Goal: Information Seeking & Learning: Learn about a topic

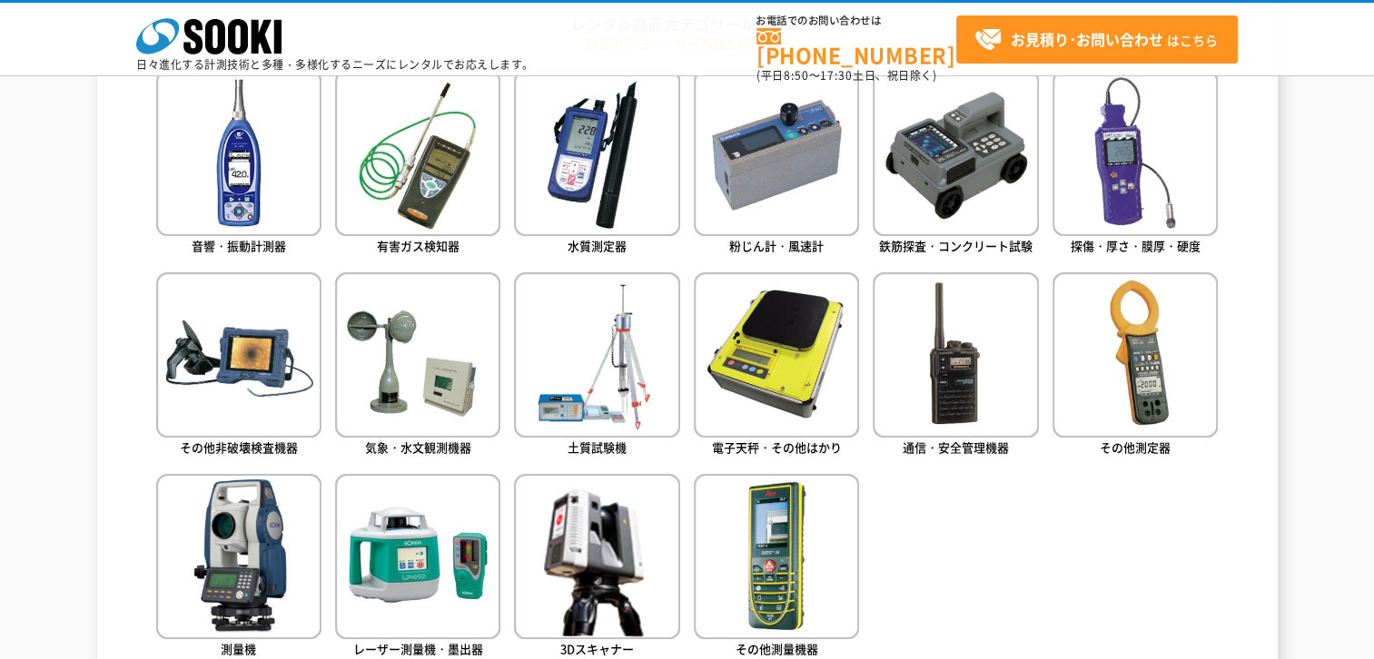
scroll to position [908, 0]
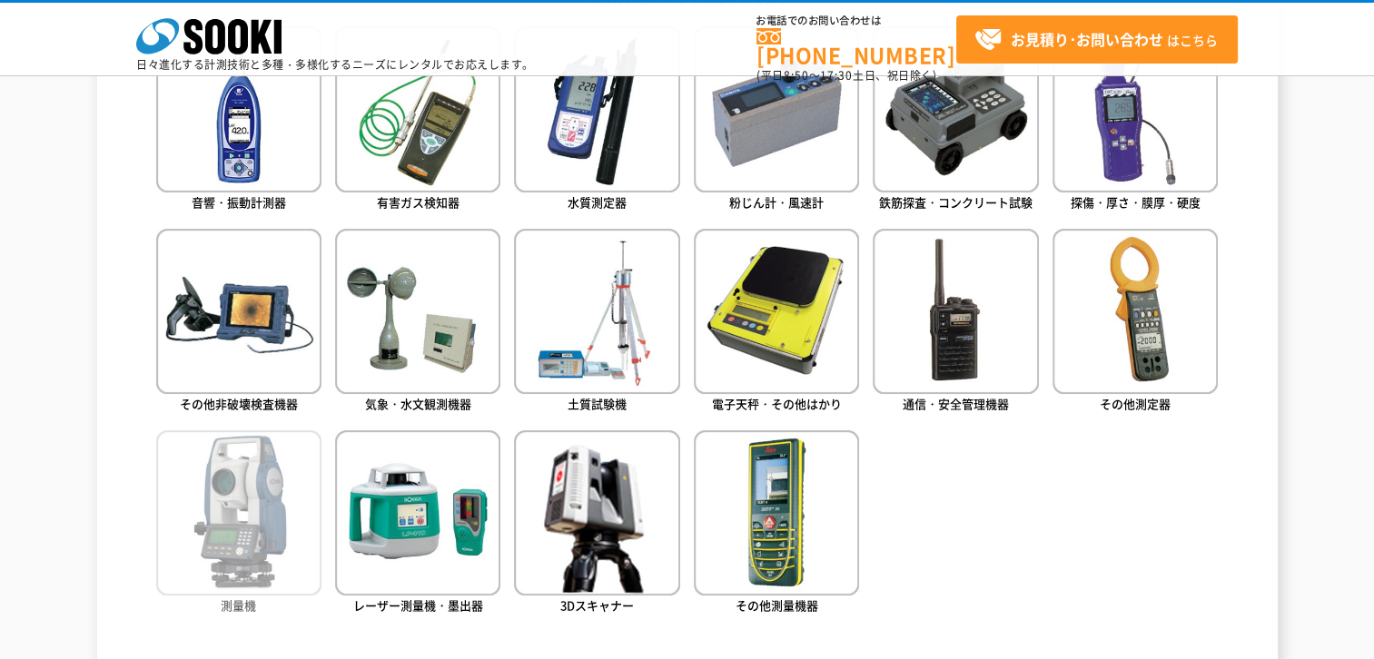
click at [230, 523] on img at bounding box center [238, 512] width 165 height 165
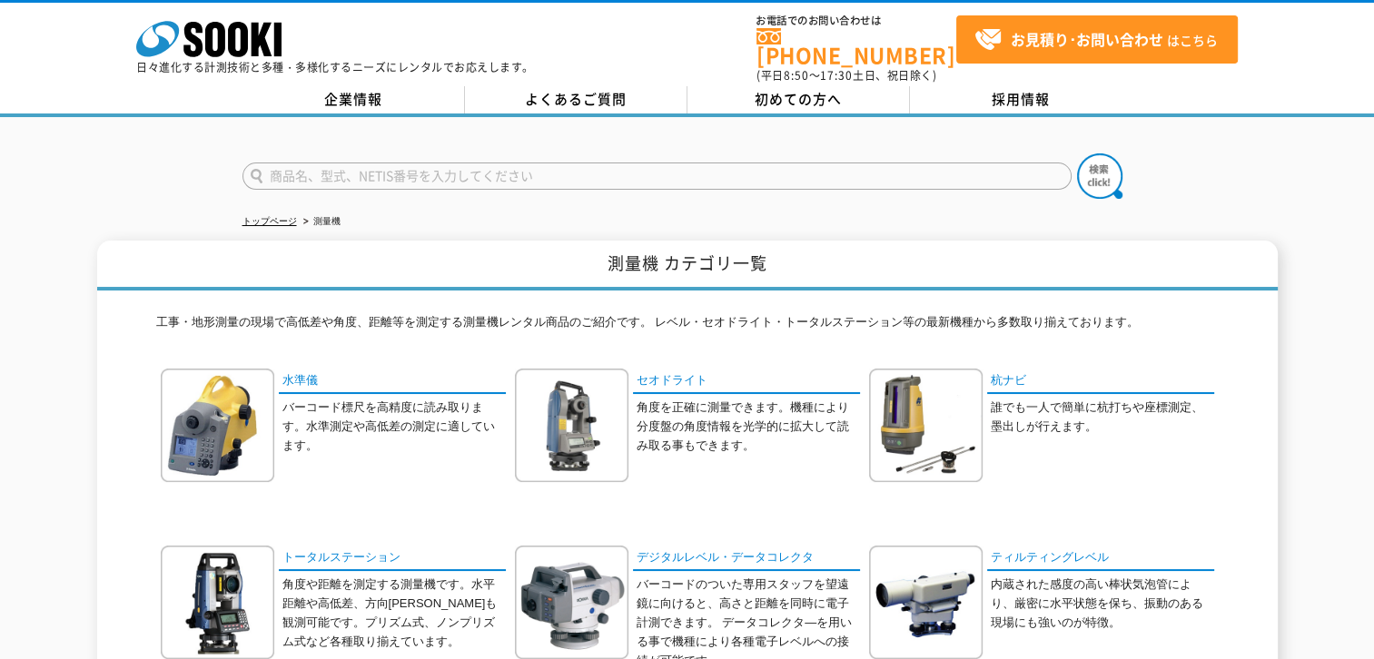
scroll to position [182, 0]
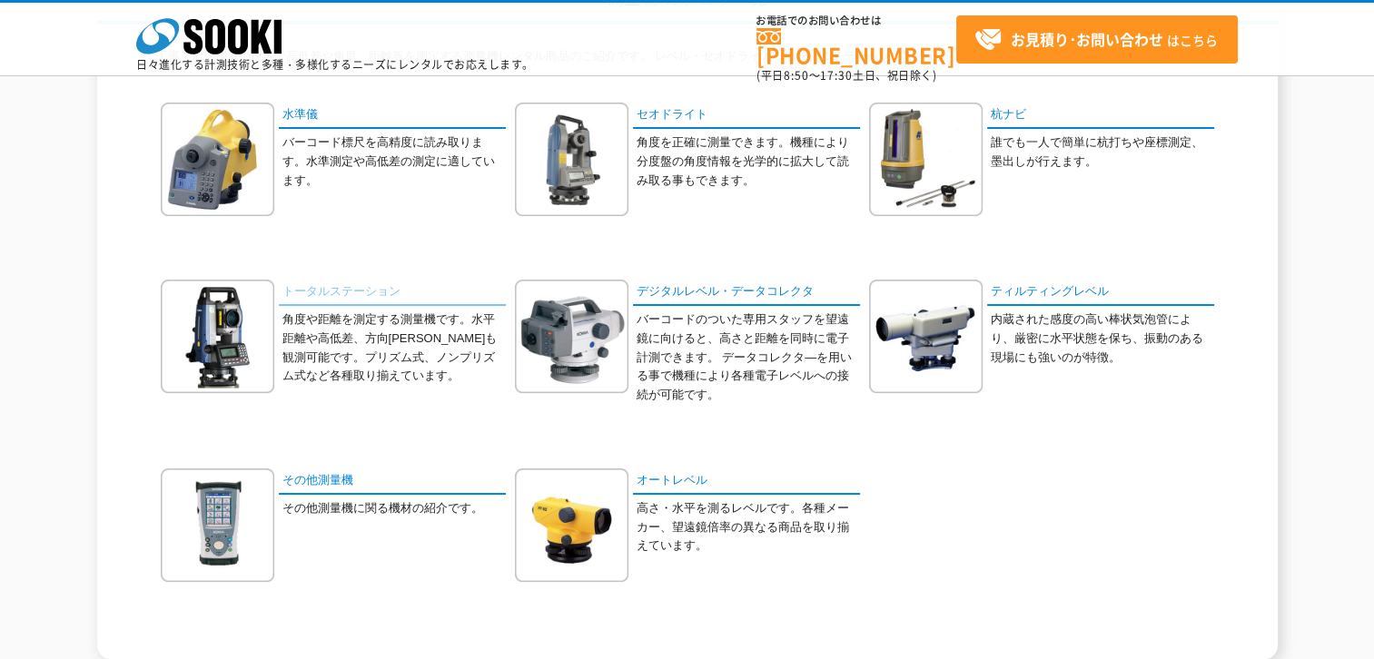
click at [349, 293] on link "トータルステーション" at bounding box center [392, 293] width 227 height 26
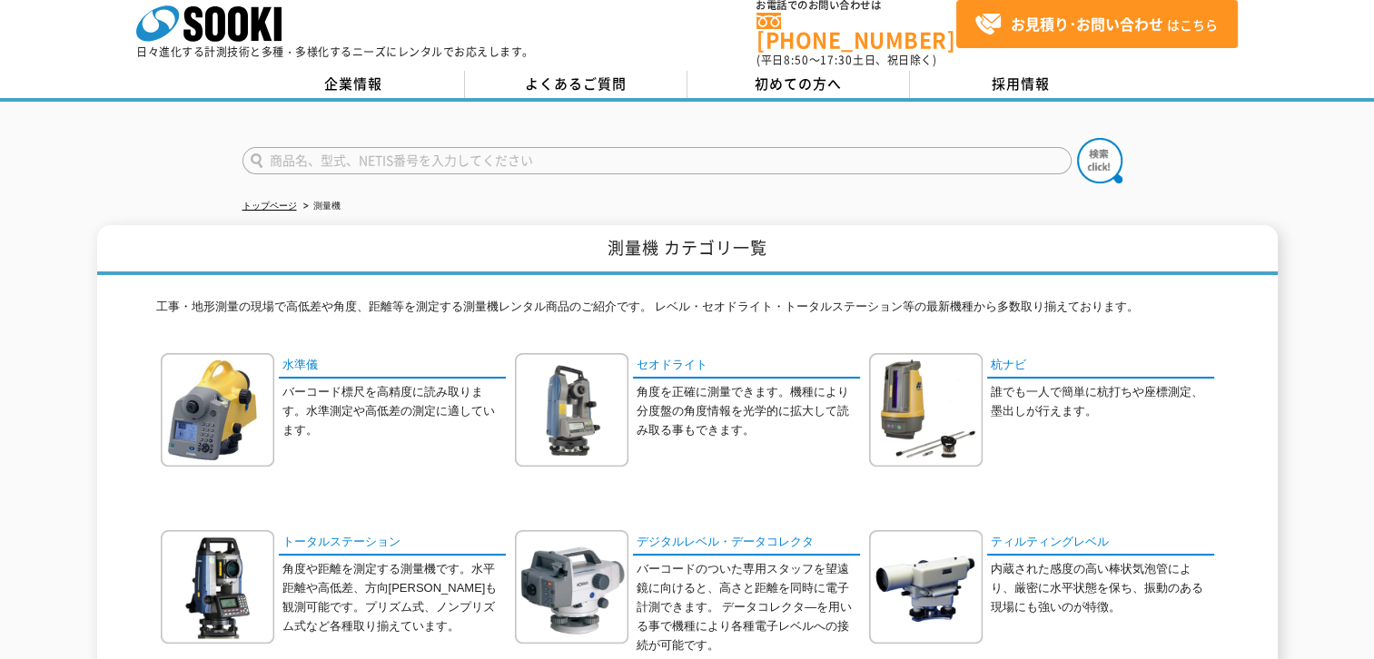
scroll to position [0, 0]
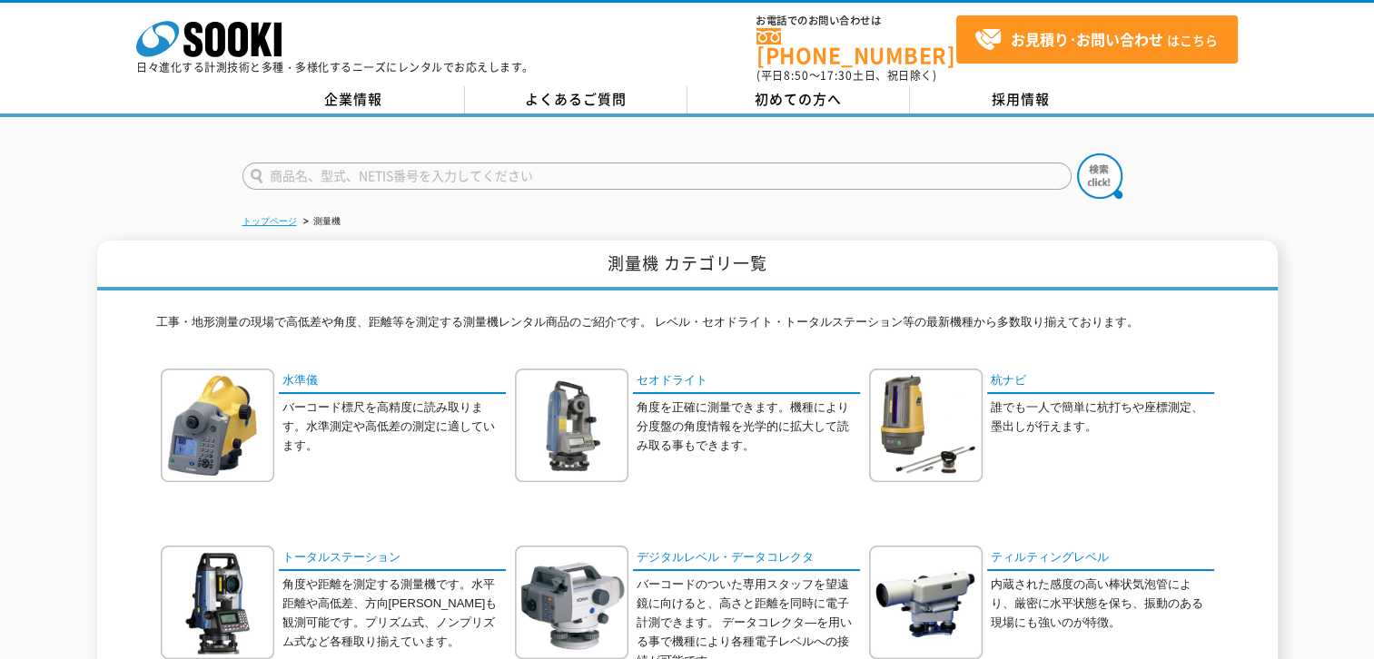
click at [284, 216] on link "トップページ" at bounding box center [269, 221] width 54 height 10
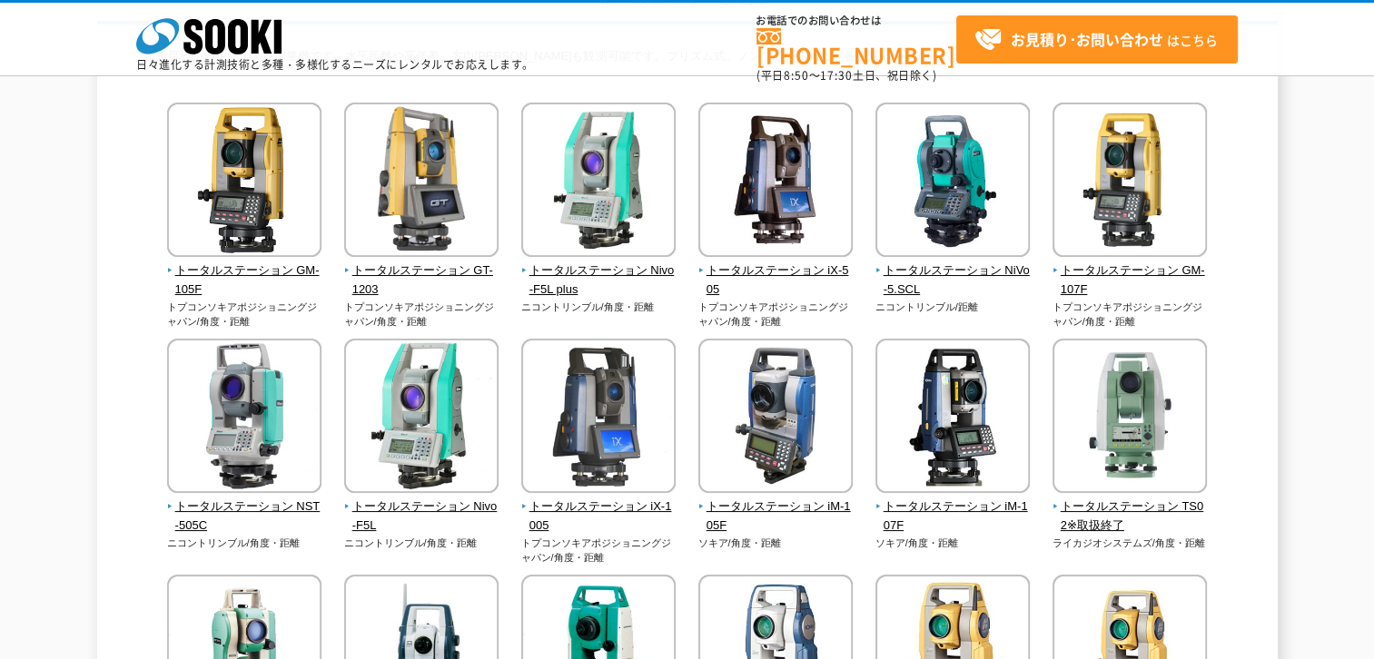
scroll to position [272, 0]
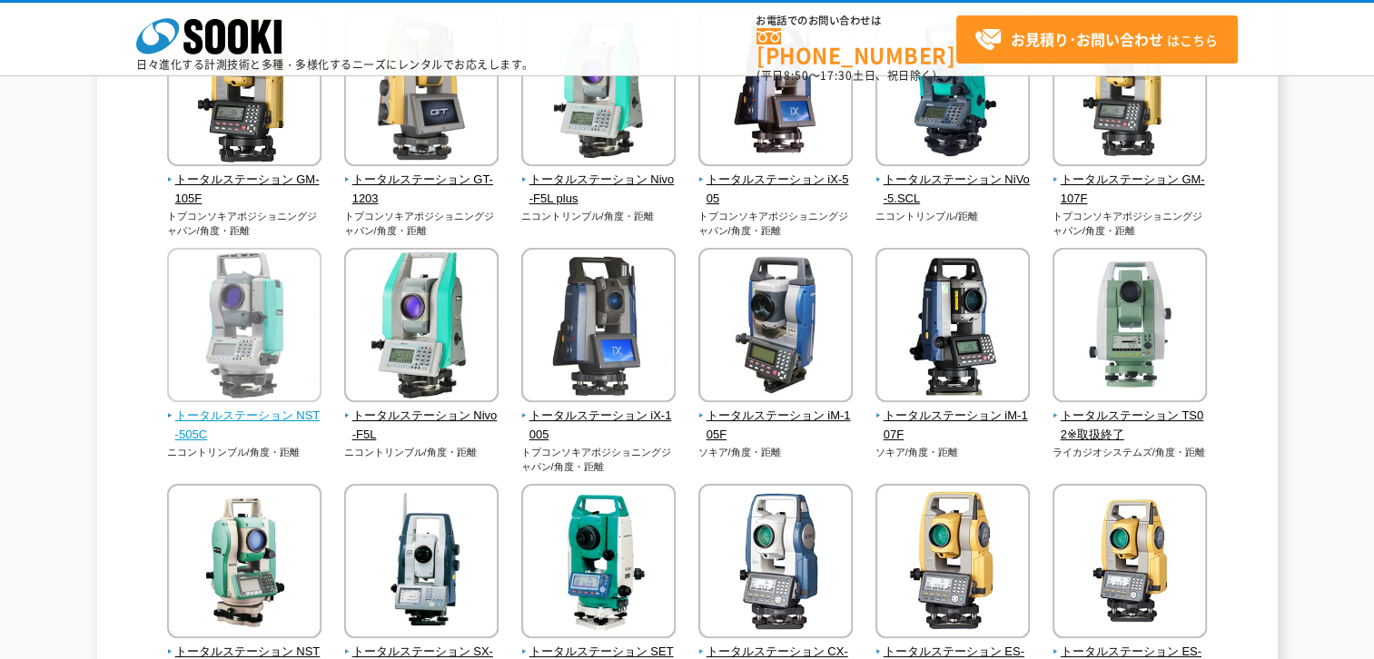
click at [216, 403] on img at bounding box center [244, 327] width 154 height 159
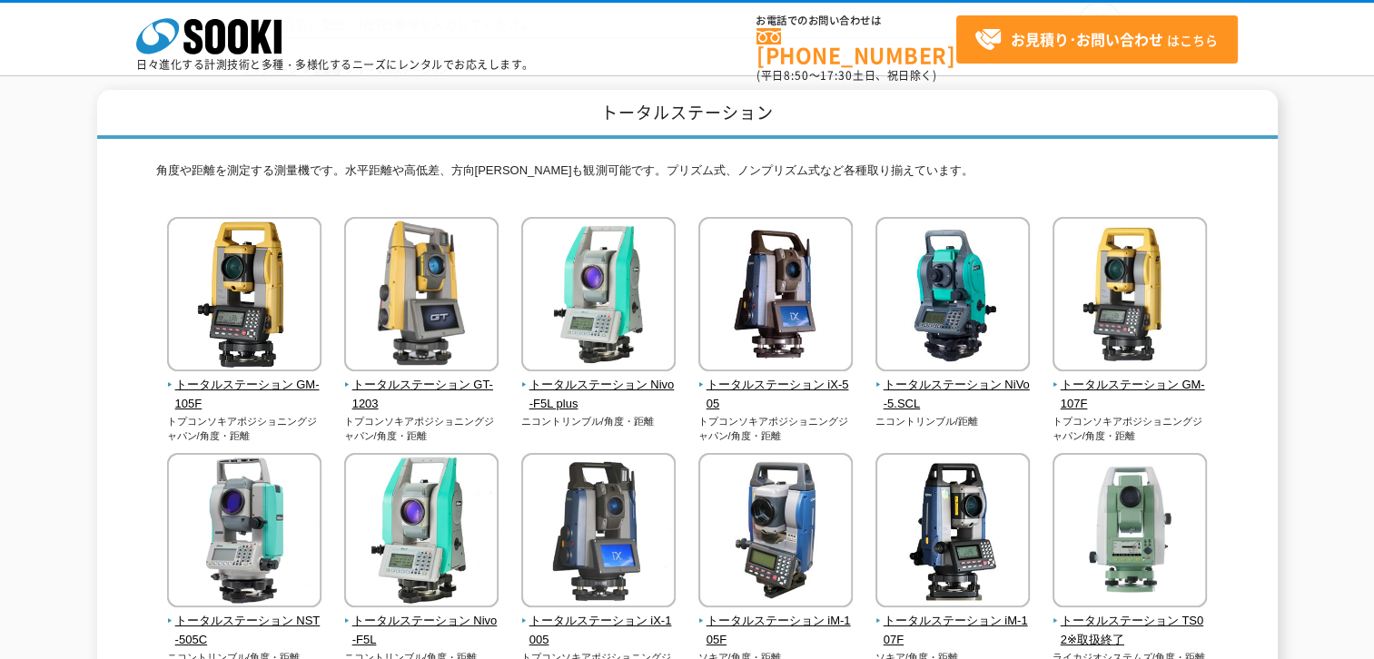
scroll to position [0, 0]
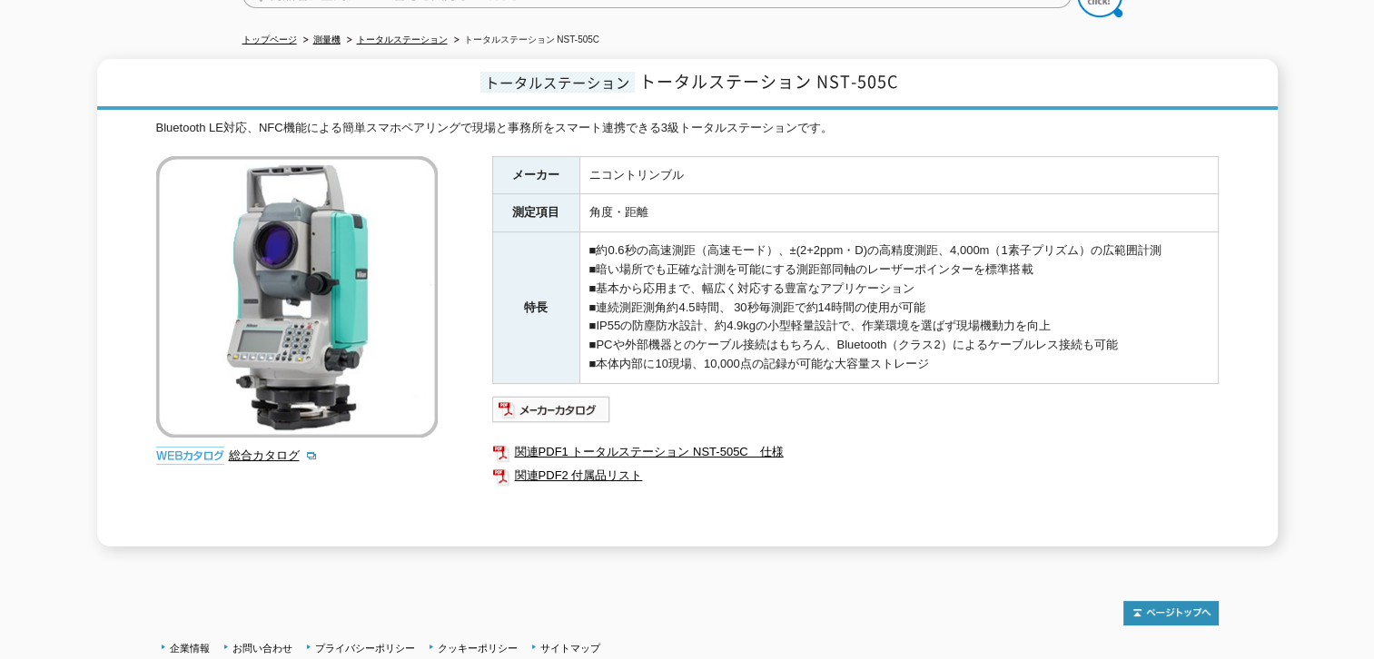
scroll to position [91, 0]
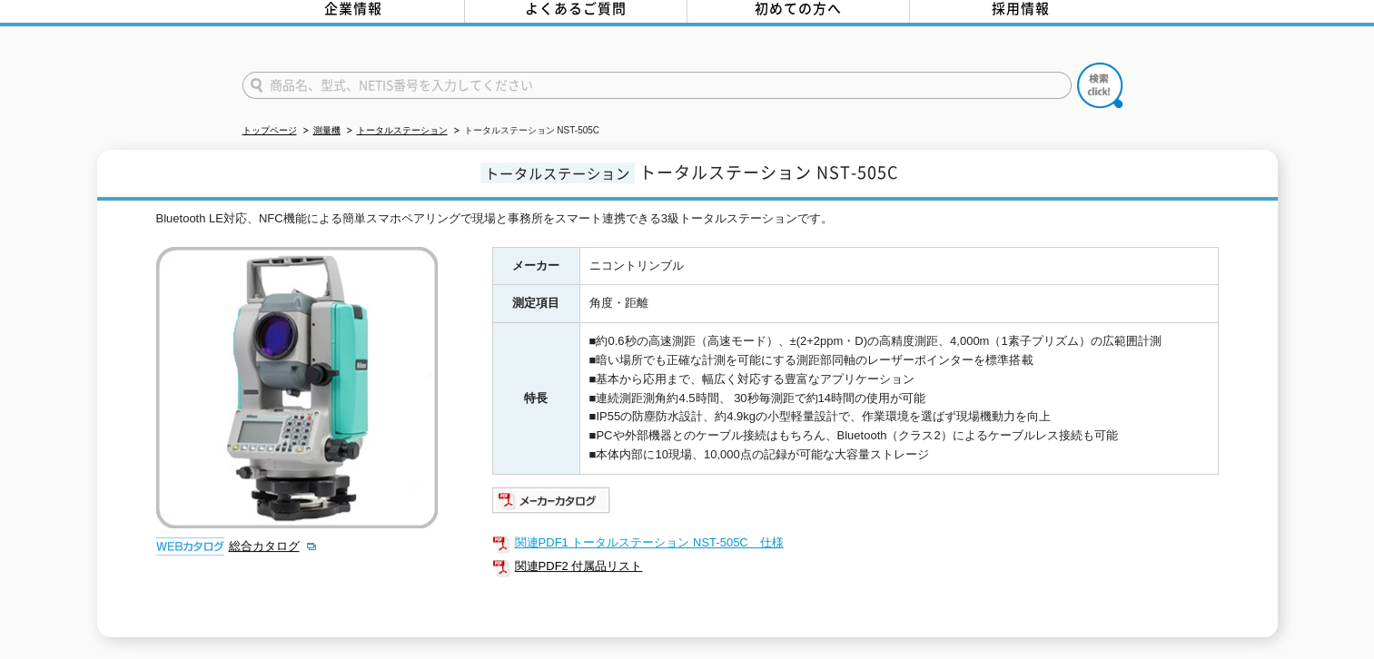
click at [647, 536] on link "関連PDF1 トータルステーション NST-505C　仕様" at bounding box center [855, 543] width 726 height 24
click at [560, 490] on img at bounding box center [551, 500] width 119 height 29
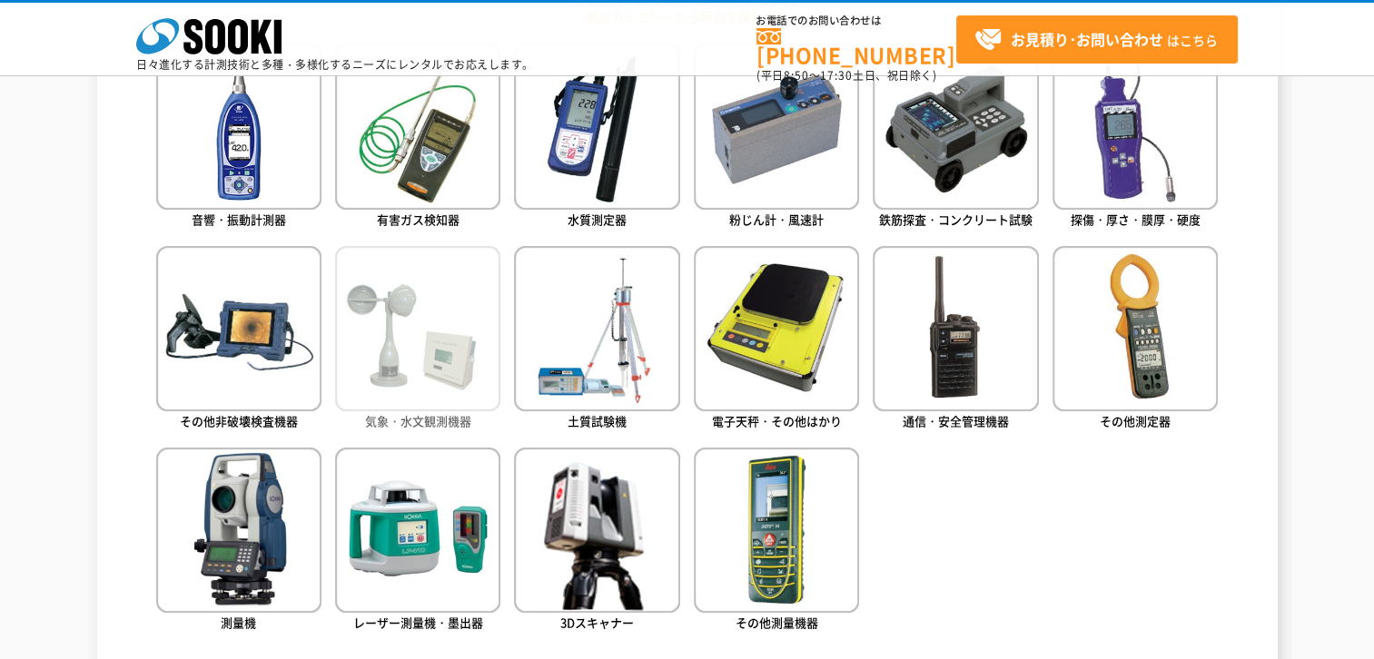
scroll to position [908, 0]
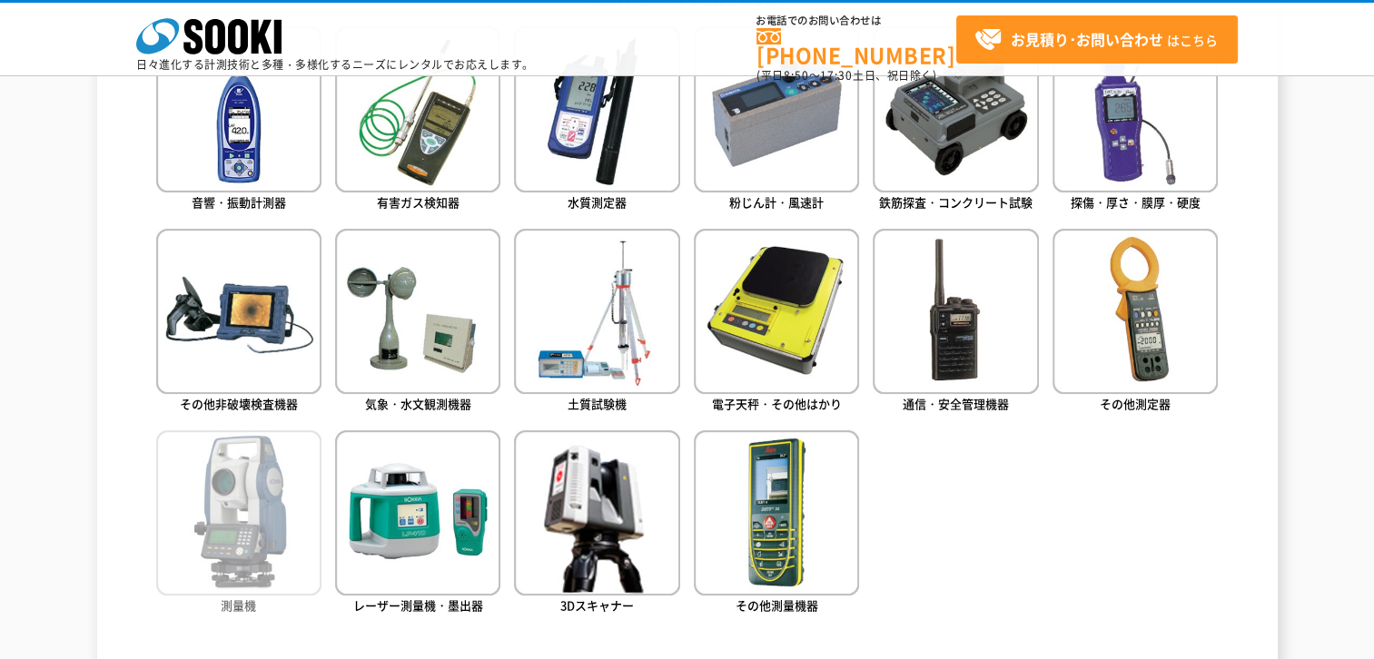
click at [256, 505] on img at bounding box center [238, 512] width 165 height 165
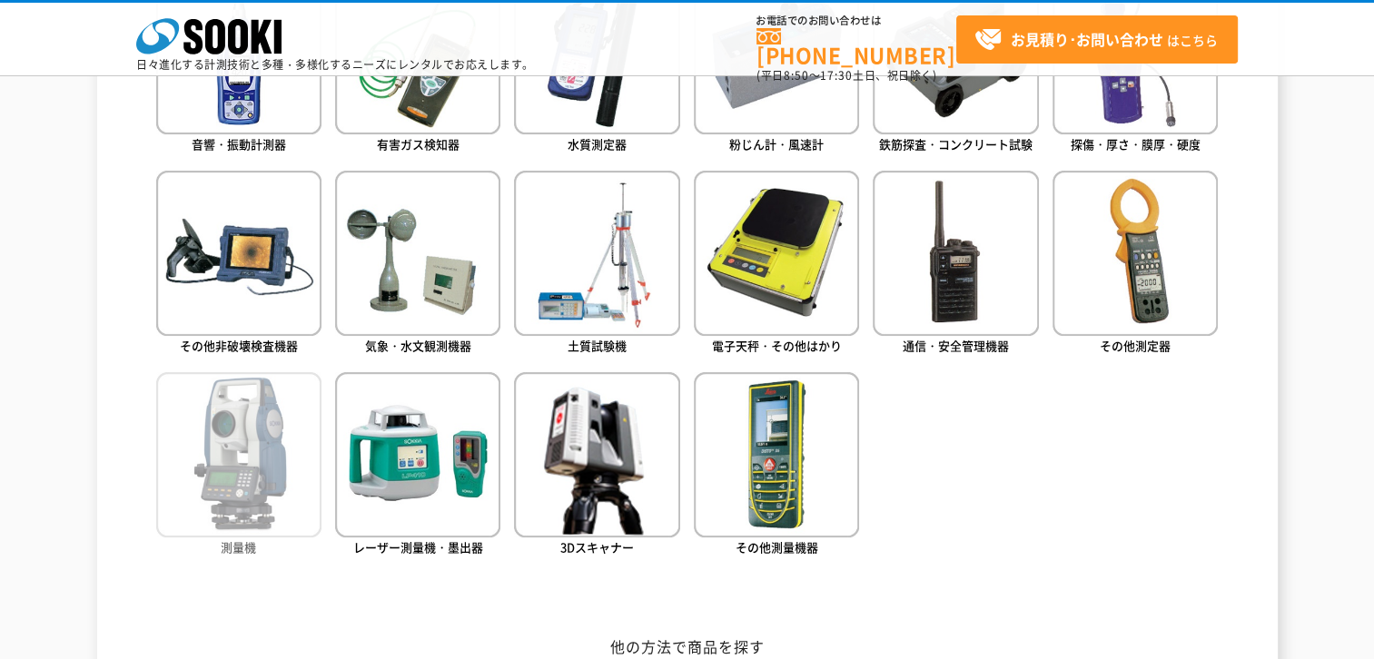
scroll to position [999, 0]
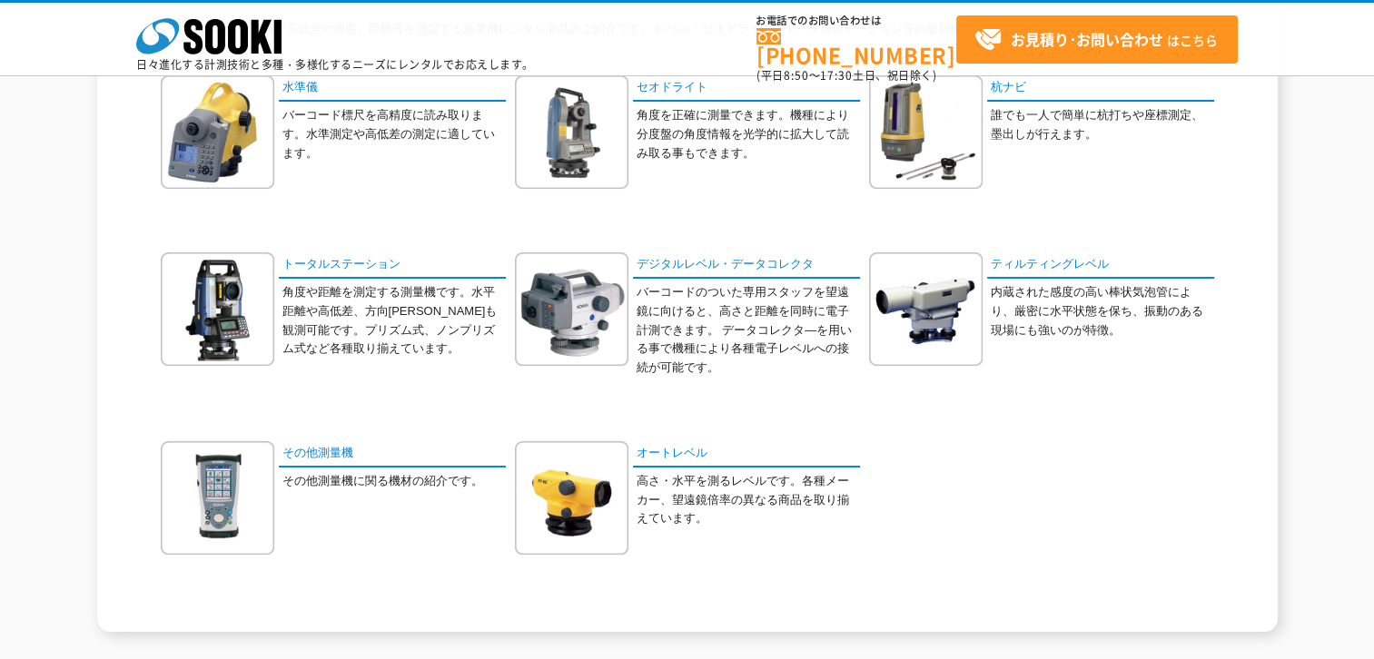
scroll to position [166, 0]
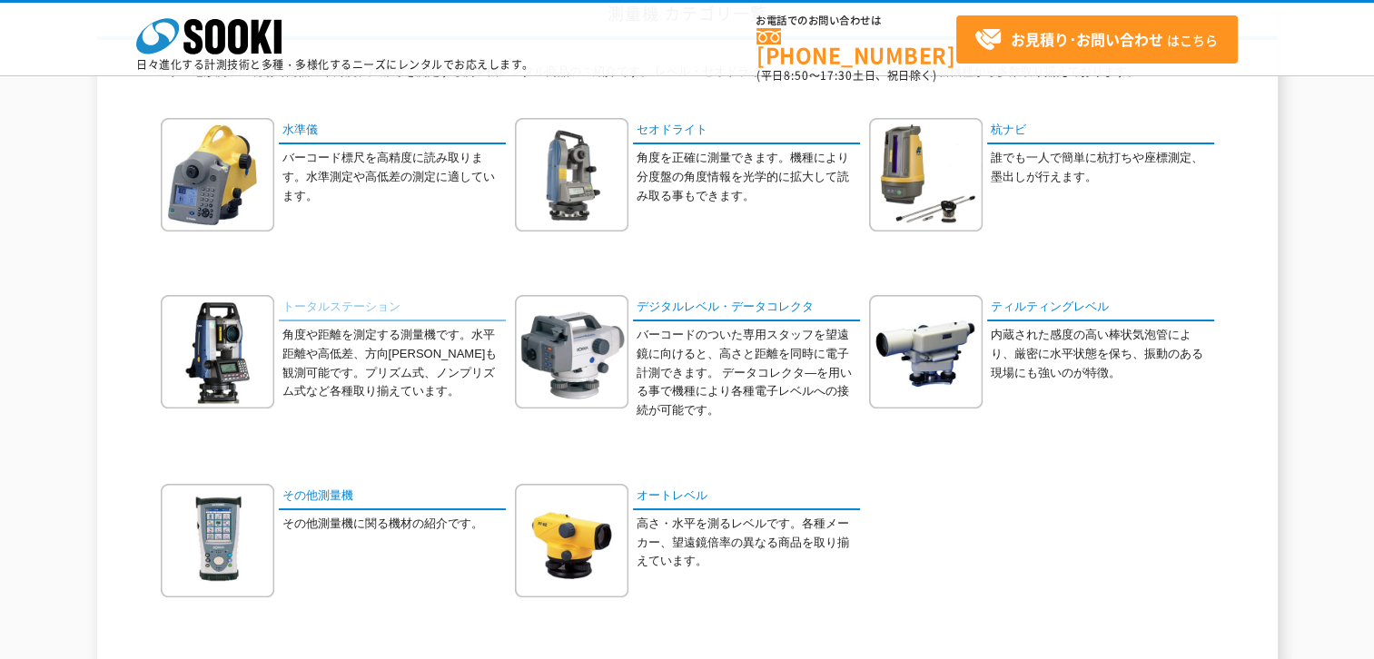
click at [334, 309] on link "トータルステーション" at bounding box center [392, 308] width 227 height 26
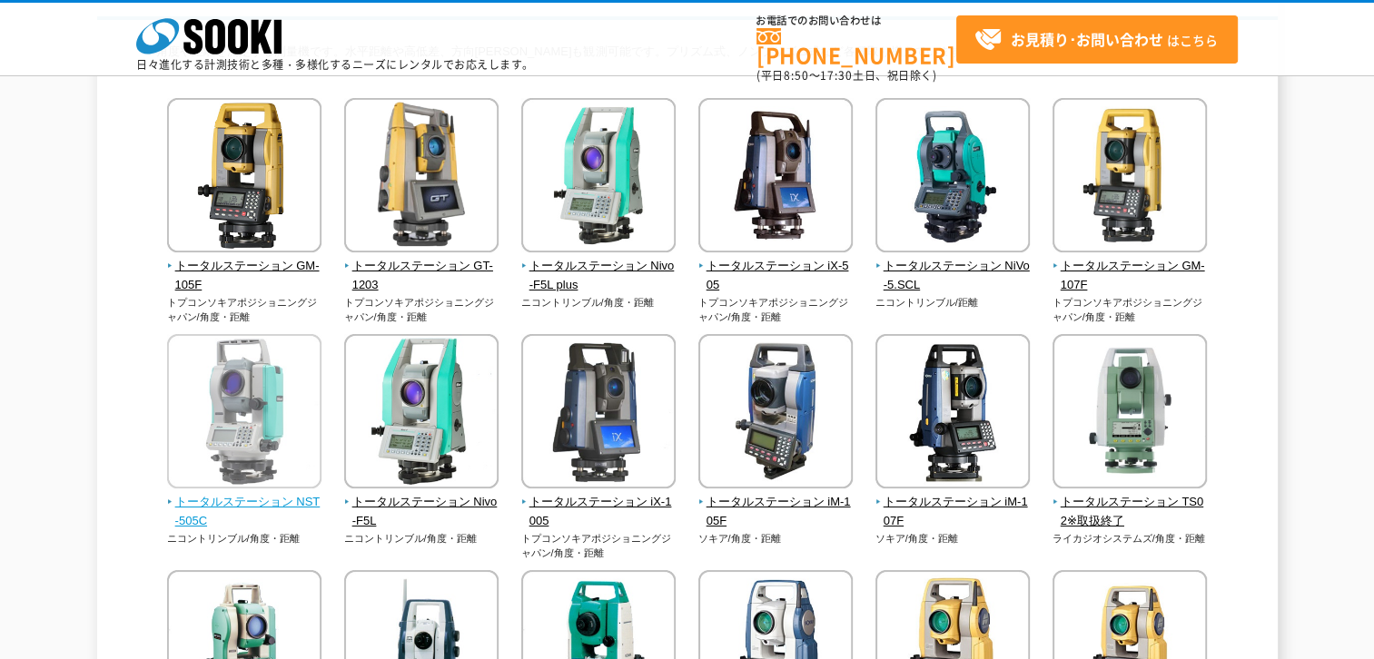
scroll to position [291, 0]
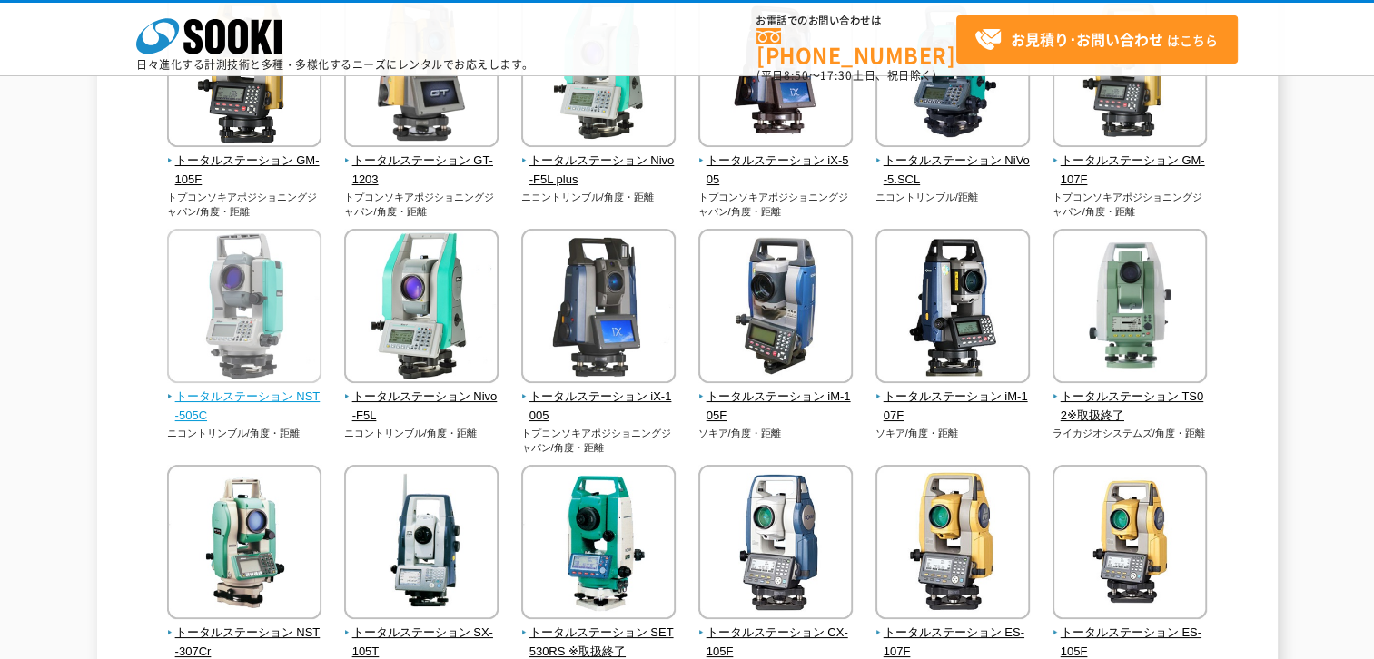
click at [225, 394] on span "トータルステーション NST-505C" at bounding box center [244, 407] width 155 height 38
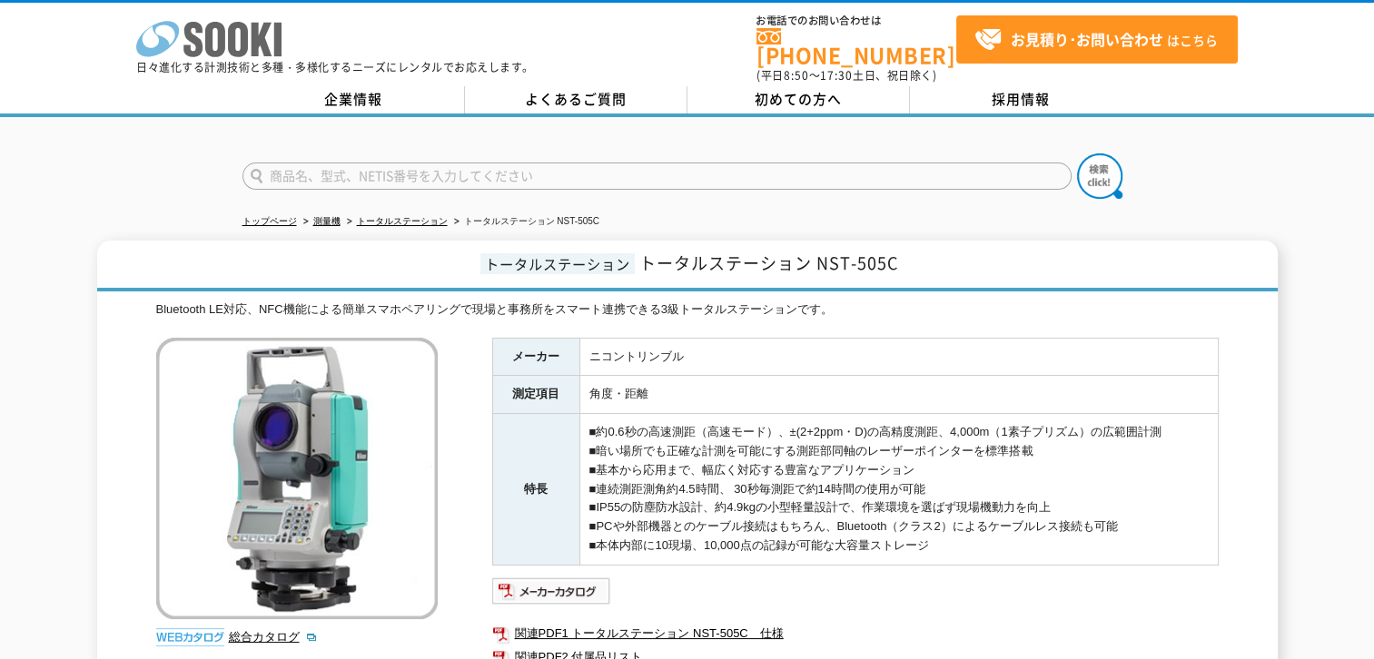
click at [222, 46] on icon at bounding box center [215, 39] width 20 height 35
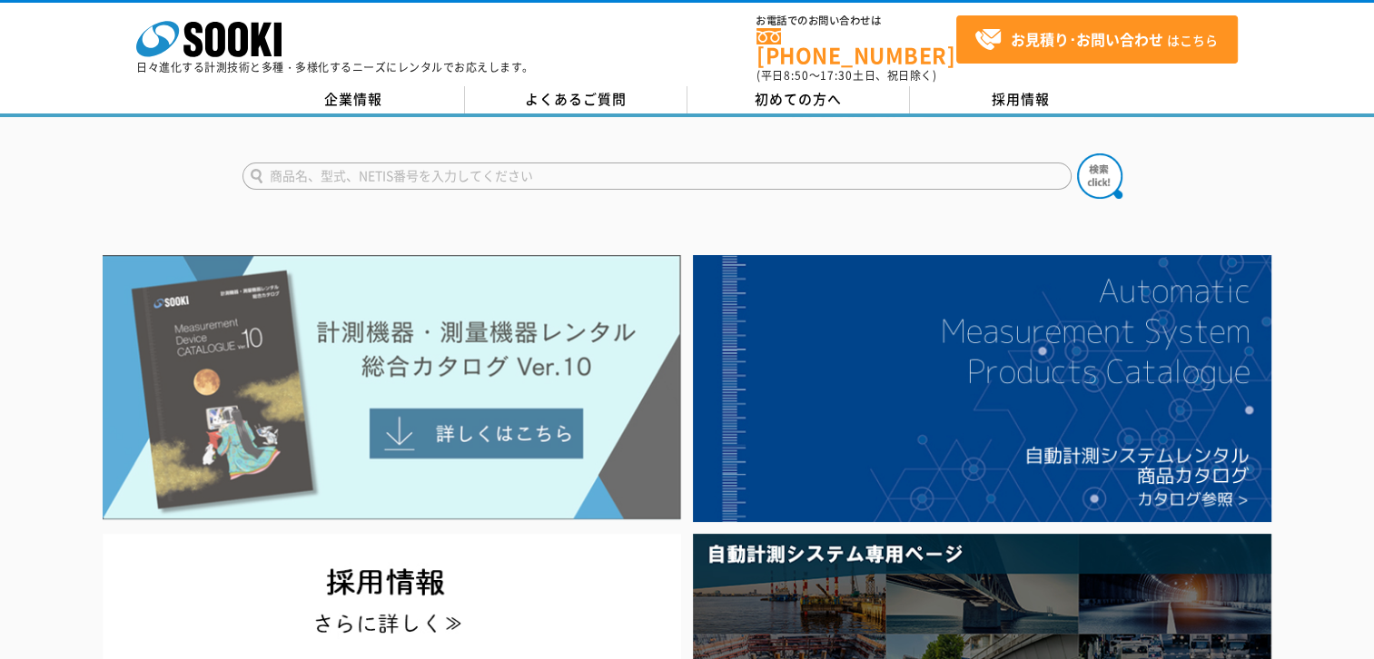
click at [526, 363] on img at bounding box center [392, 387] width 578 height 265
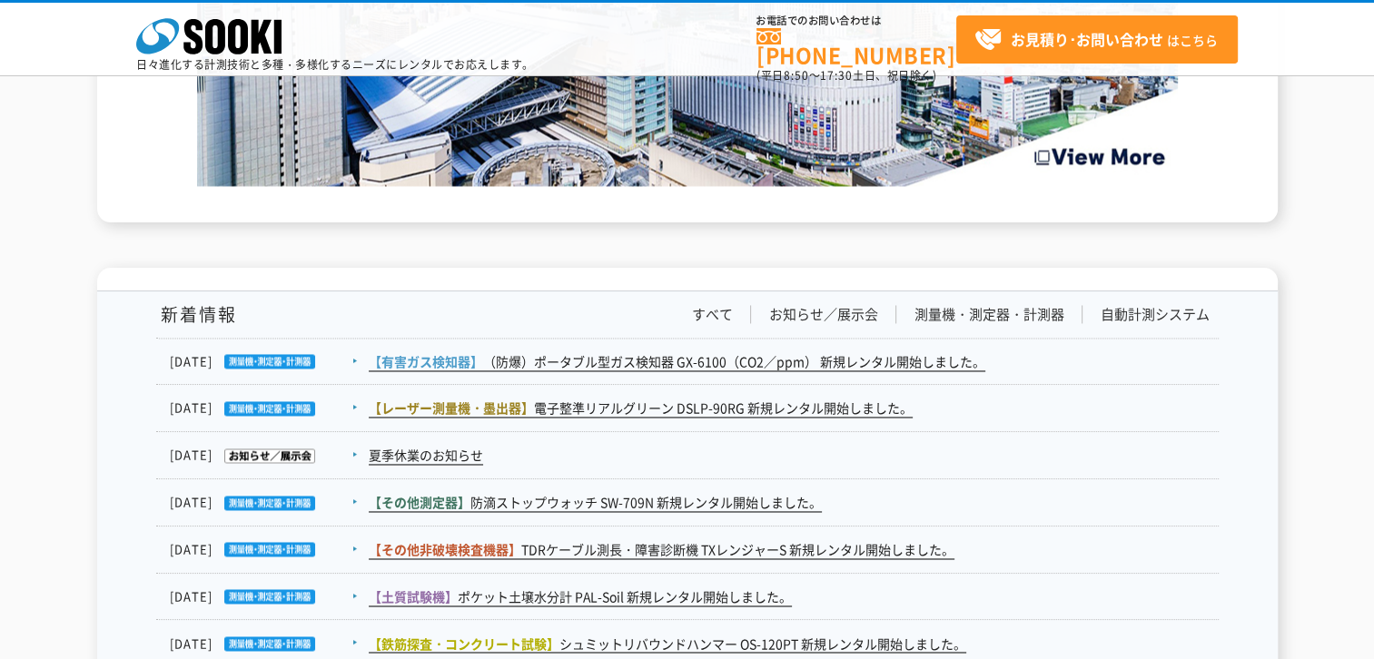
scroll to position [2996, 0]
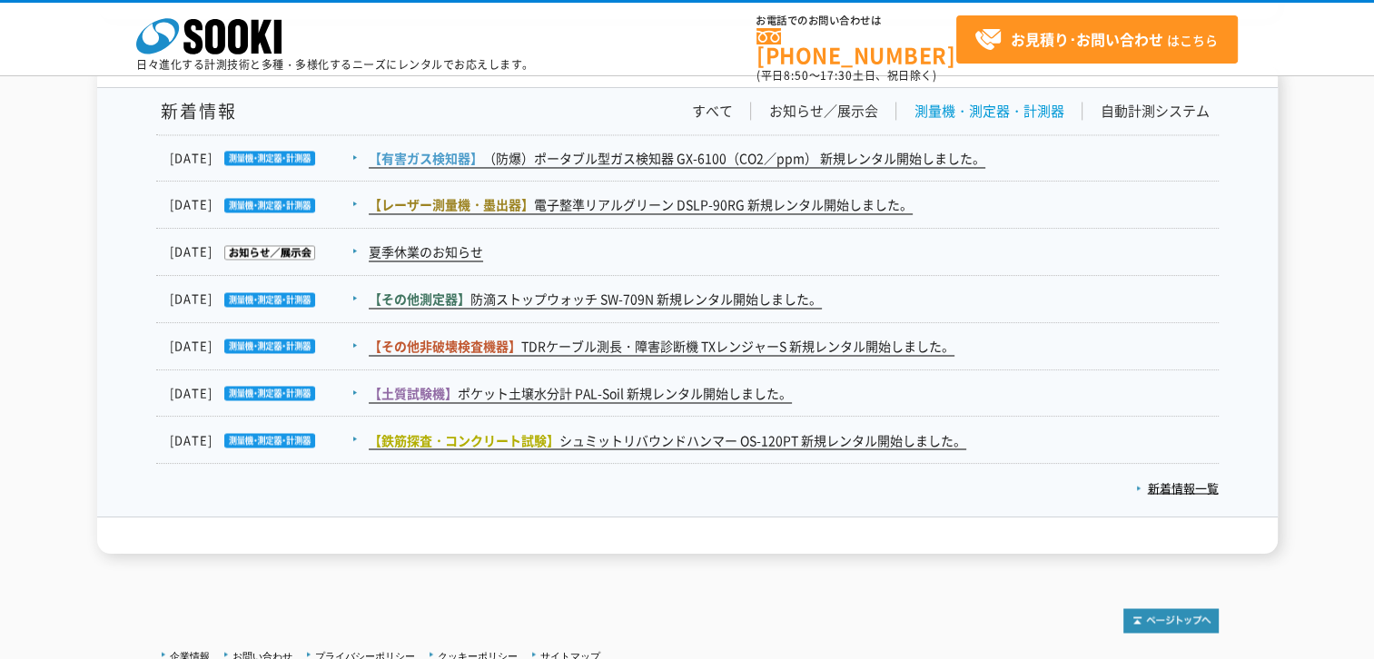
click at [1002, 113] on link "測量機・測定器・計測器" at bounding box center [989, 111] width 150 height 19
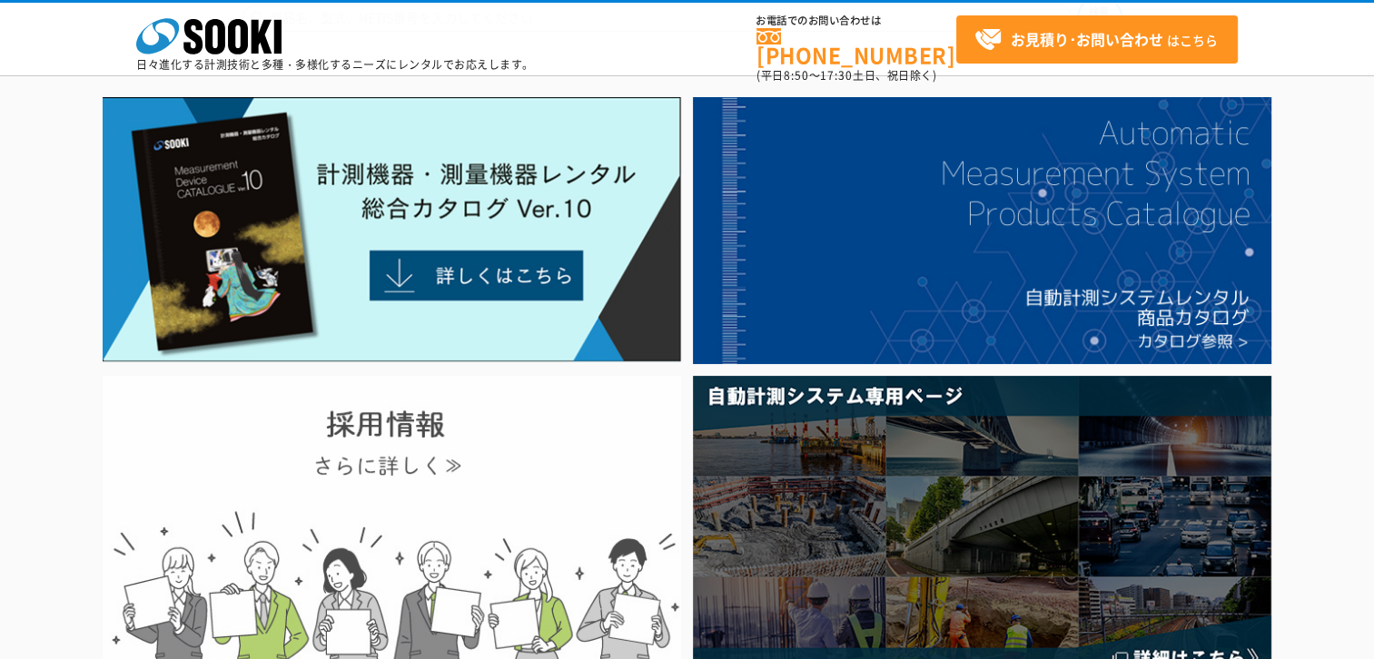
scroll to position [0, 0]
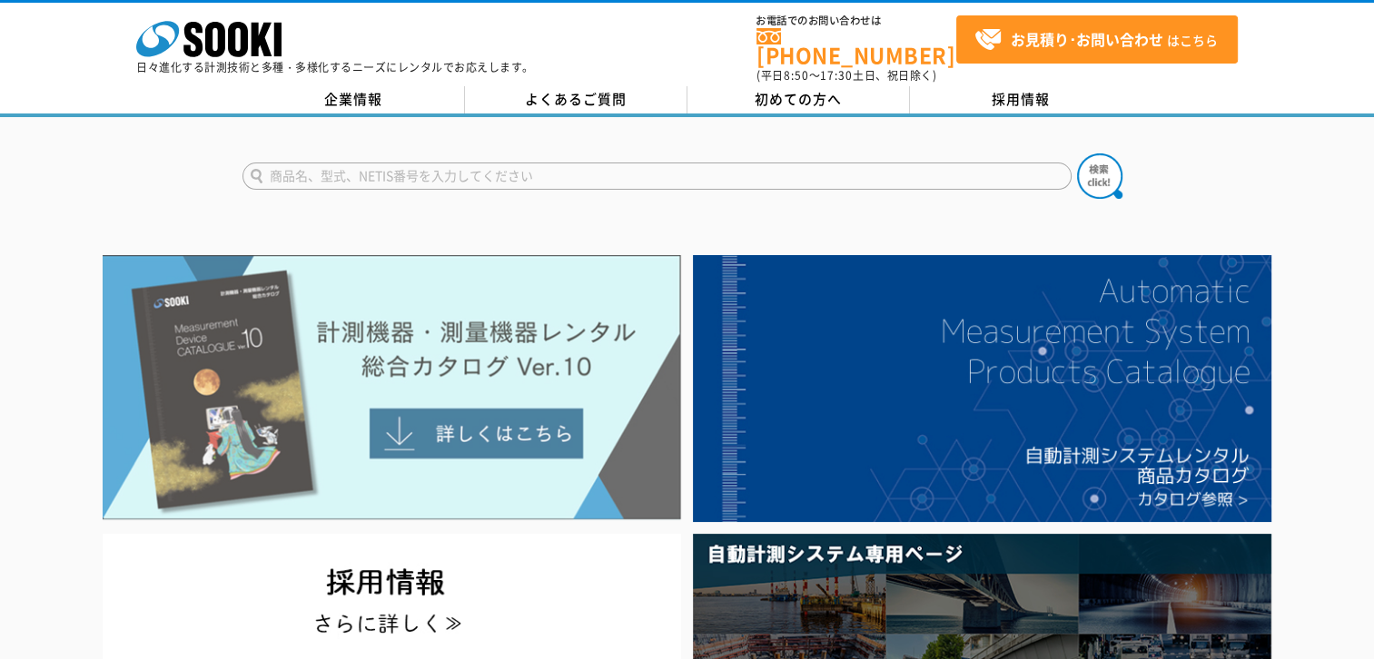
click at [424, 338] on img at bounding box center [392, 387] width 578 height 265
click at [296, 337] on img at bounding box center [392, 387] width 578 height 265
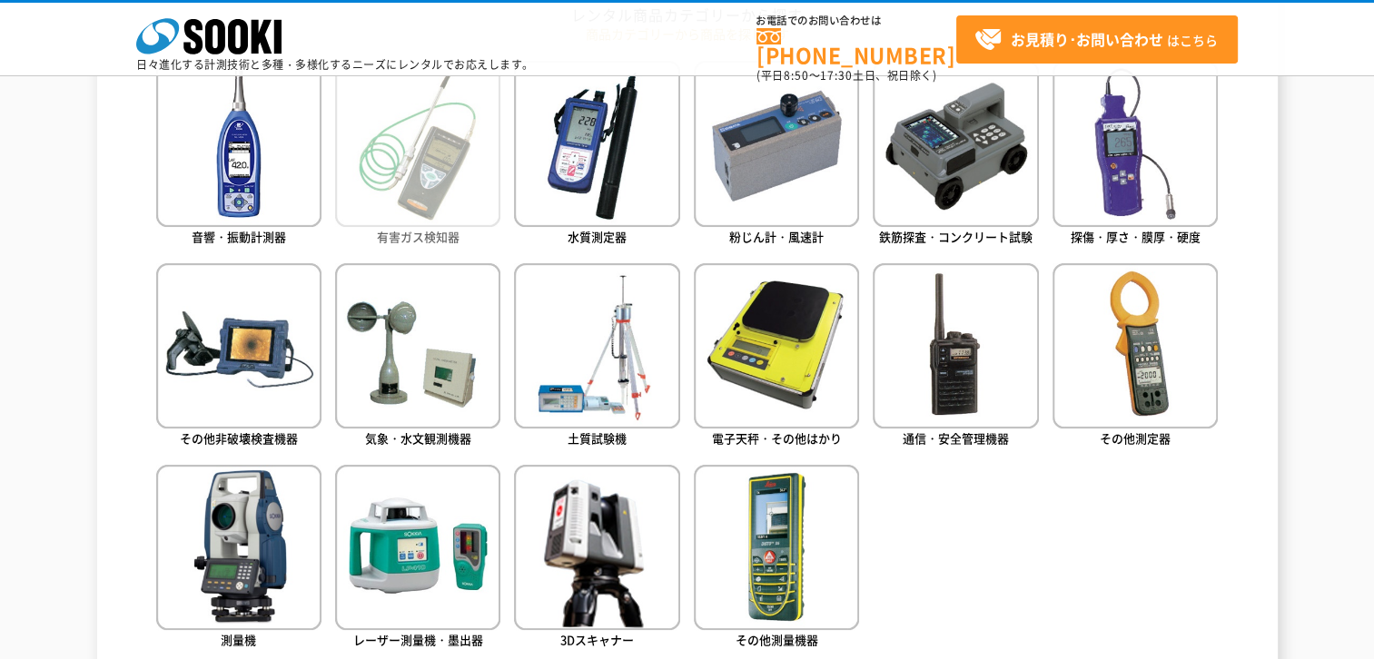
scroll to position [999, 0]
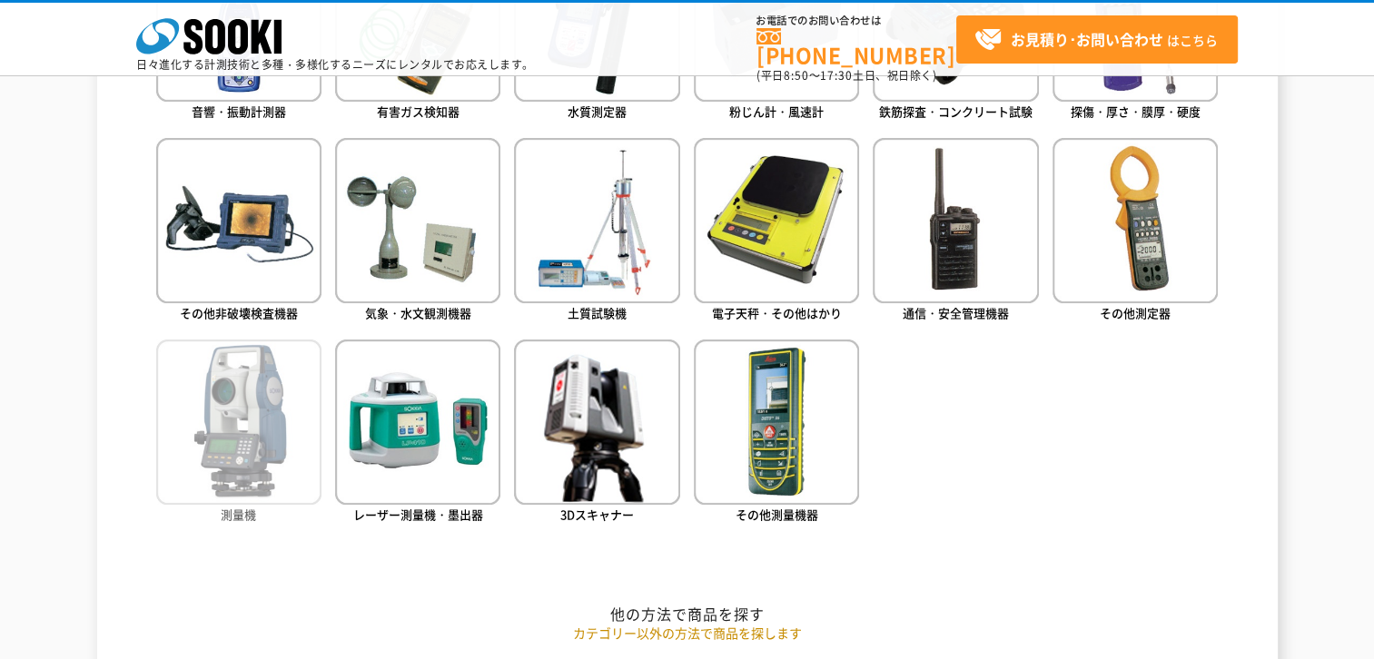
click at [242, 428] on img at bounding box center [238, 422] width 165 height 165
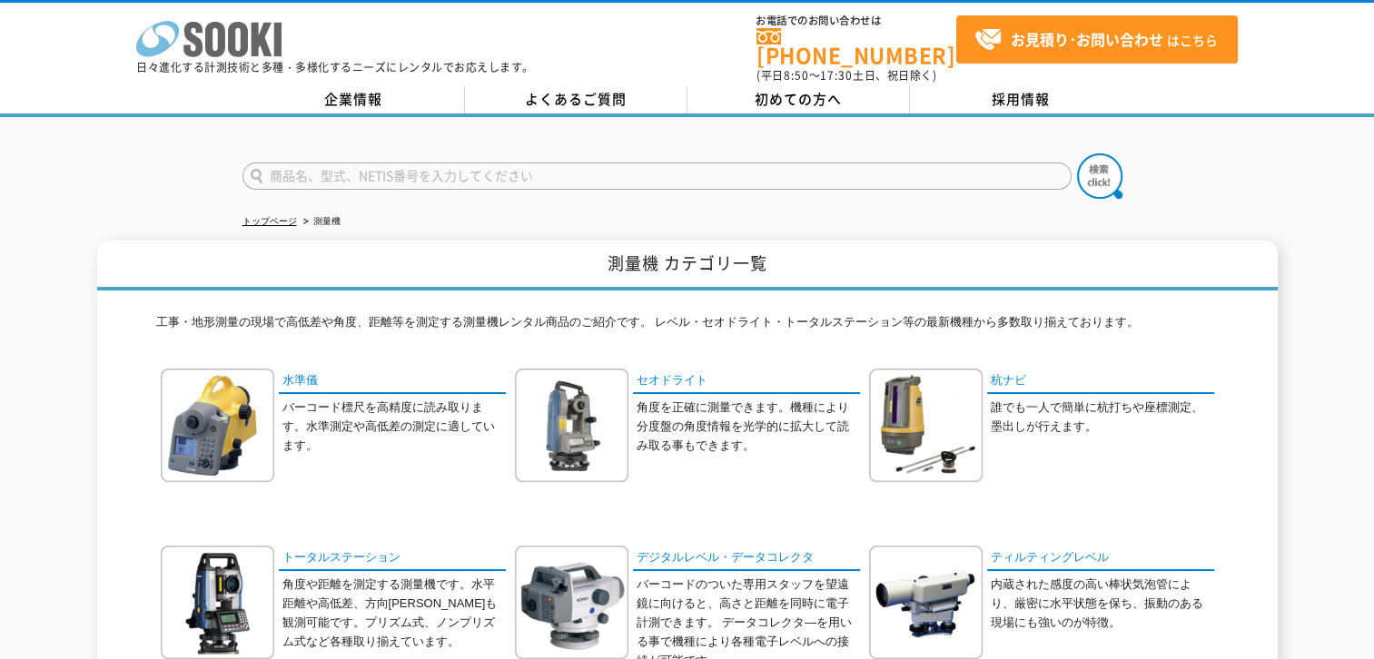
click at [235, 40] on icon at bounding box center [238, 39] width 20 height 35
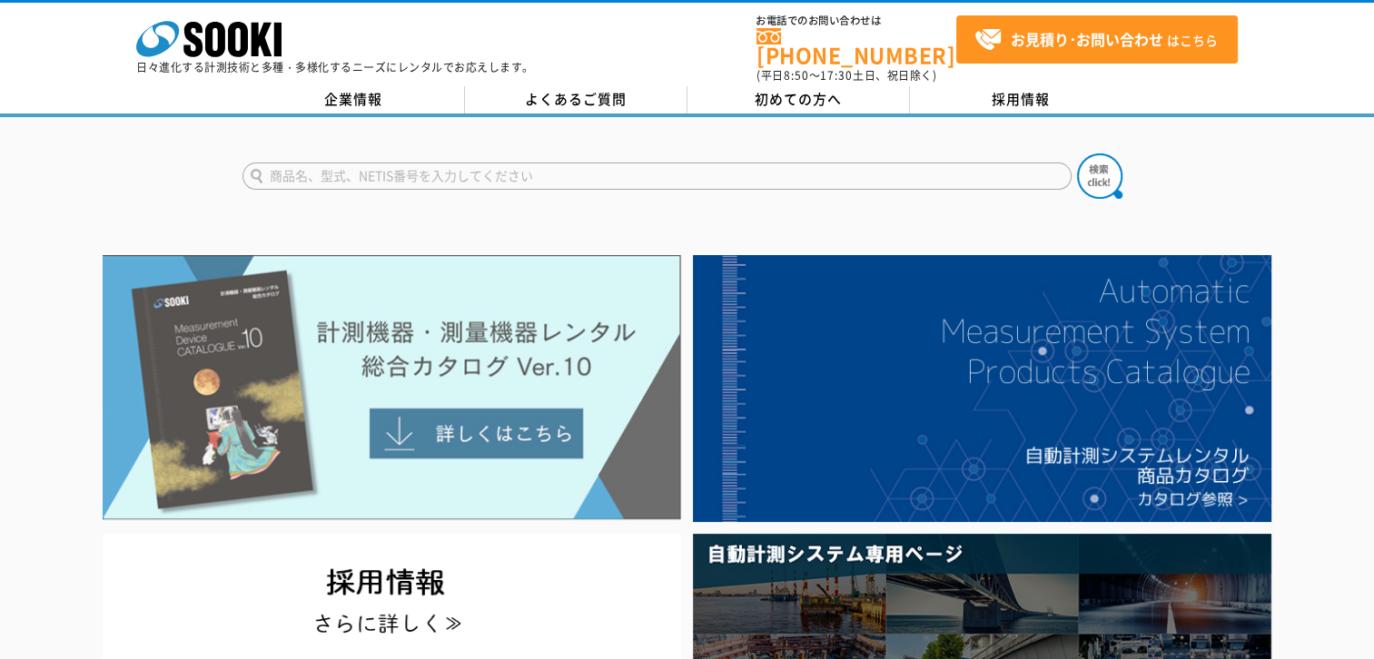
click at [483, 421] on img at bounding box center [392, 387] width 578 height 265
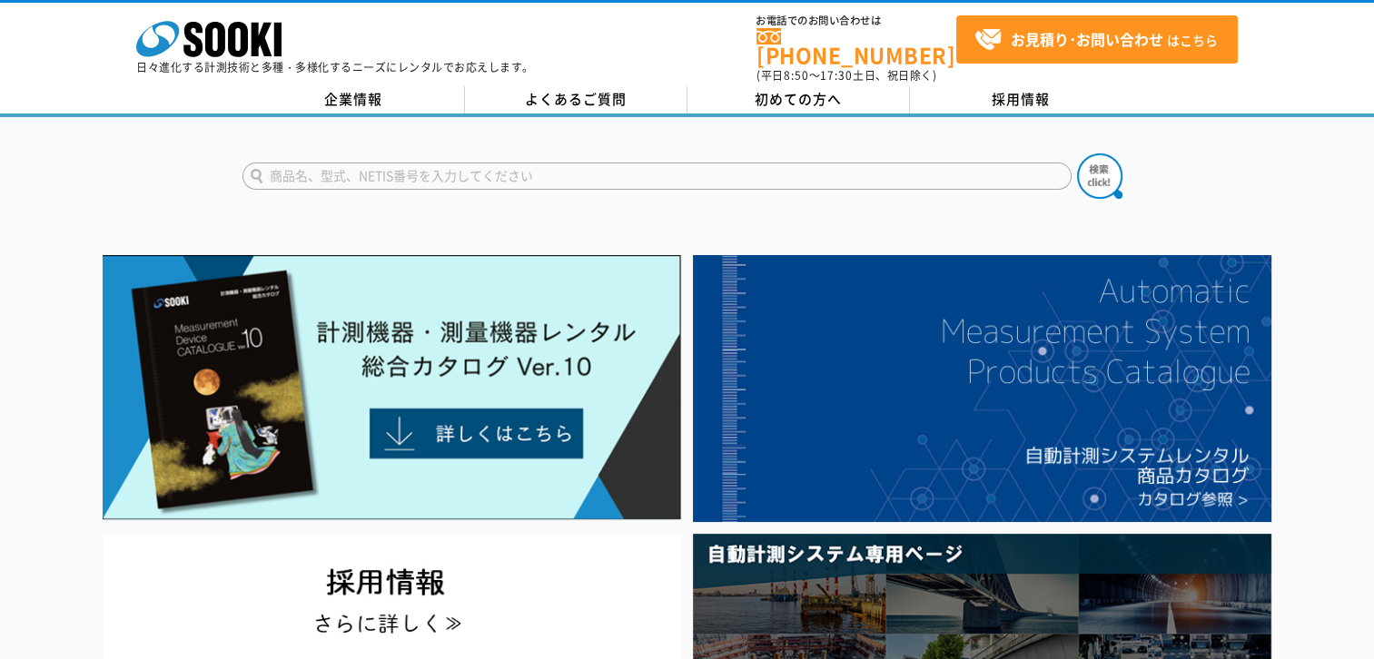
click at [295, 162] on input "text" at bounding box center [656, 175] width 829 height 27
type input "NST-505C"
click at [1077, 153] on button at bounding box center [1099, 175] width 45 height 45
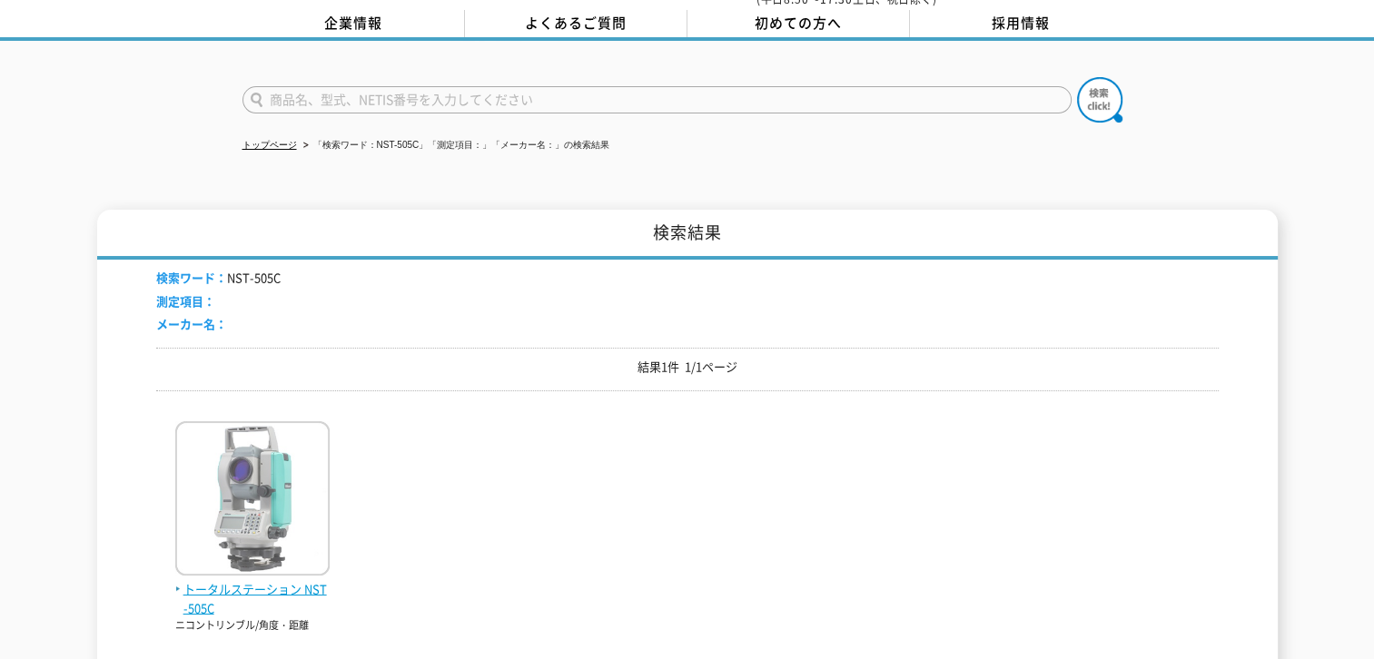
scroll to position [182, 0]
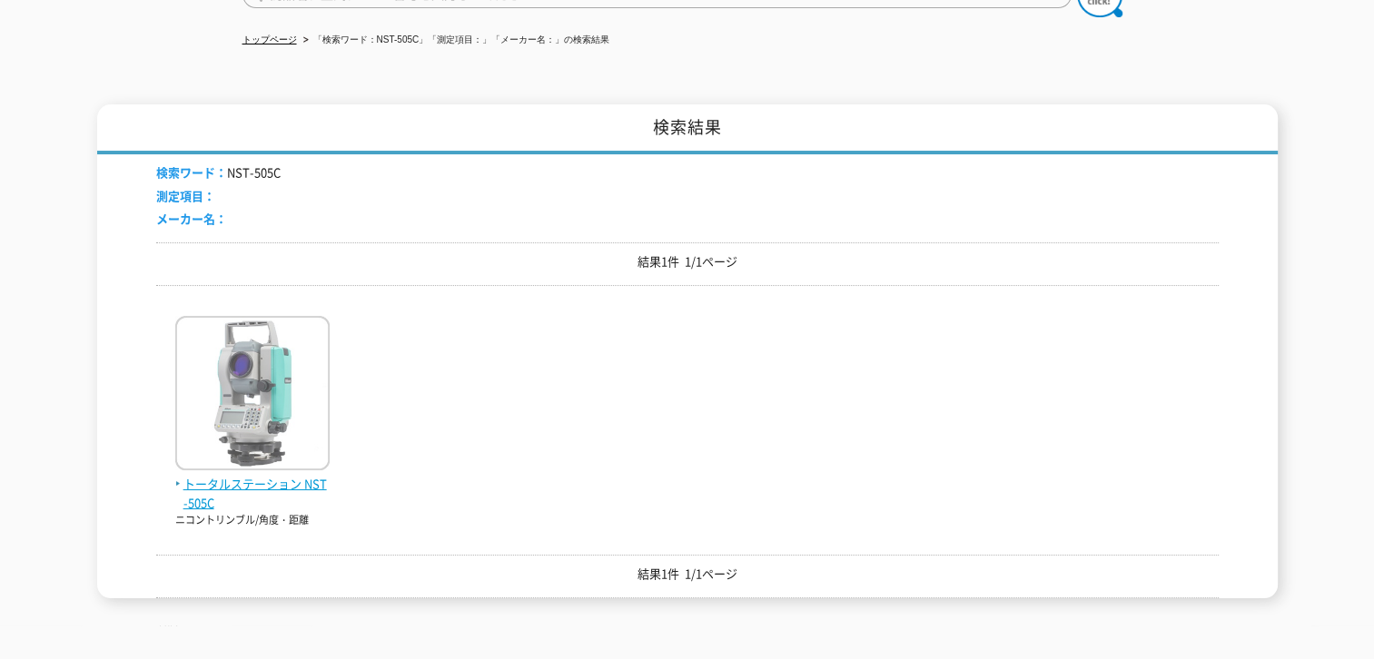
click at [274, 392] on img at bounding box center [252, 395] width 154 height 159
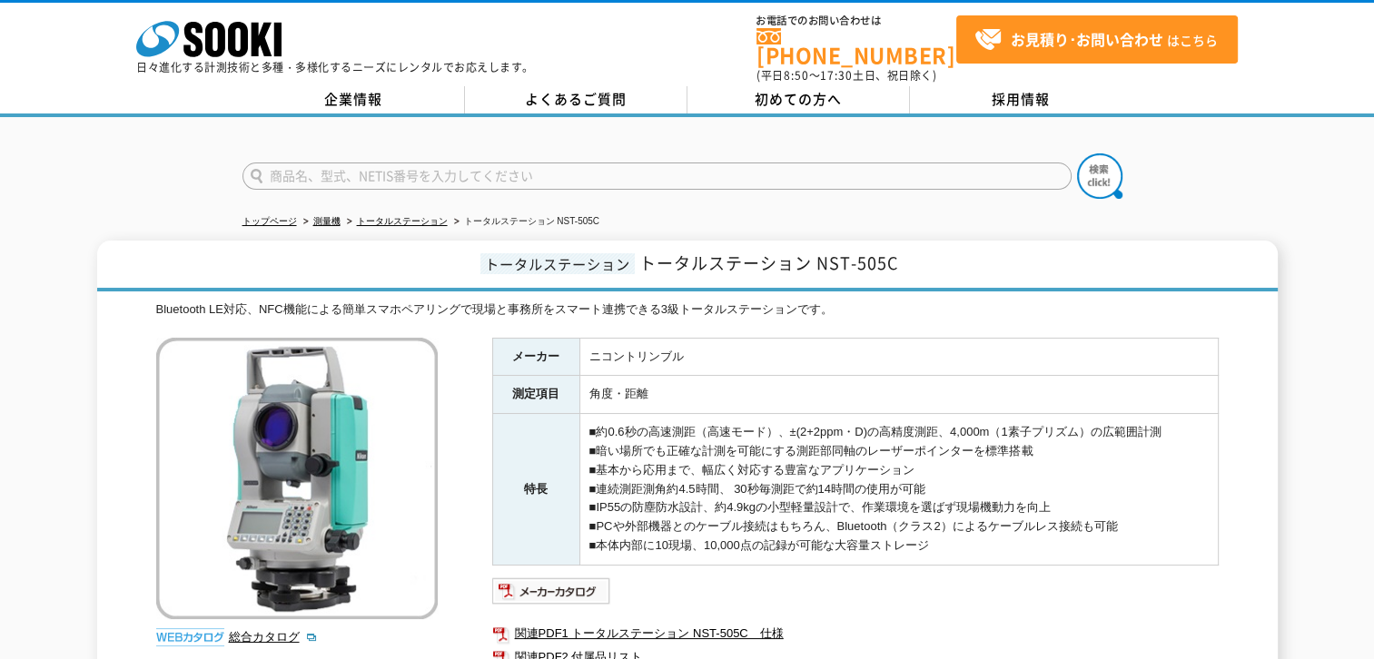
scroll to position [91, 0]
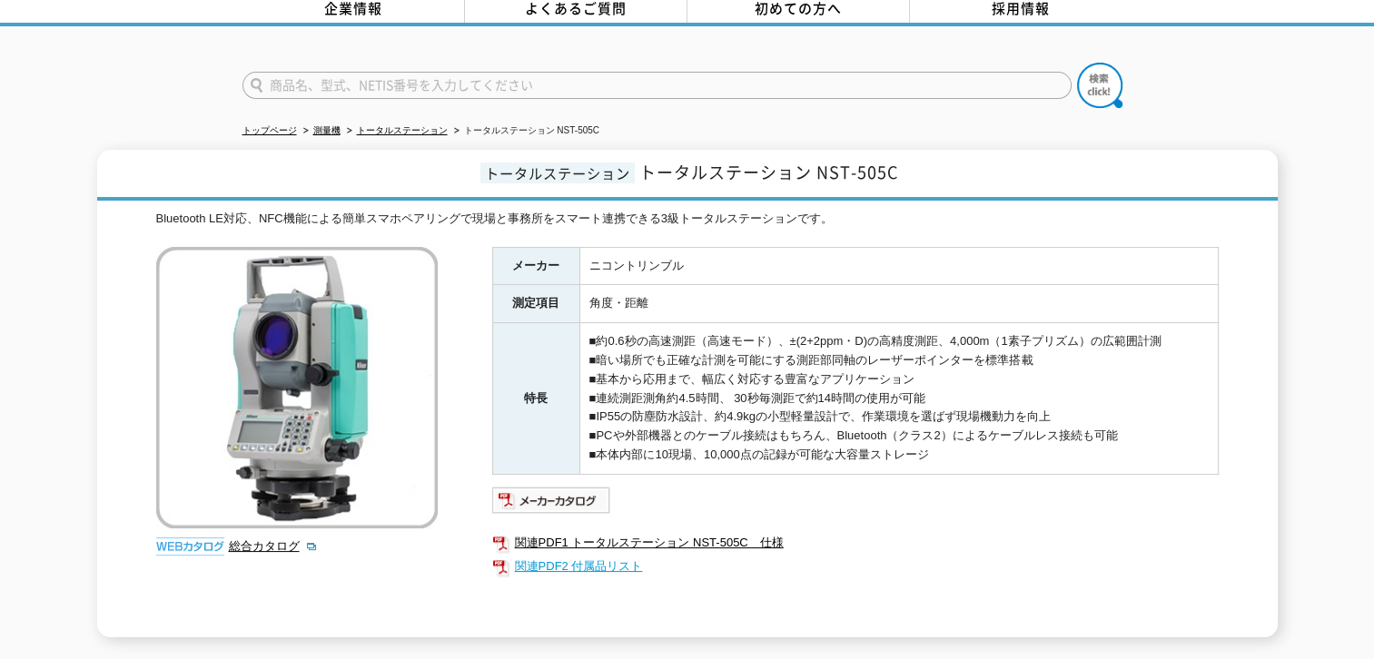
click at [596, 555] on link "関連PDF2 付属品リスト" at bounding box center [855, 567] width 726 height 24
click at [561, 496] on img at bounding box center [551, 500] width 119 height 29
click at [577, 531] on link "関連PDF1 トータルステーション NST-505C　仕様" at bounding box center [855, 543] width 726 height 24
click at [578, 531] on link "関連PDF1 トータルステーション NST-505C　仕様" at bounding box center [855, 543] width 726 height 24
click at [574, 556] on link "関連PDF2 付属品リスト" at bounding box center [855, 567] width 726 height 24
